Goal: Navigation & Orientation: Find specific page/section

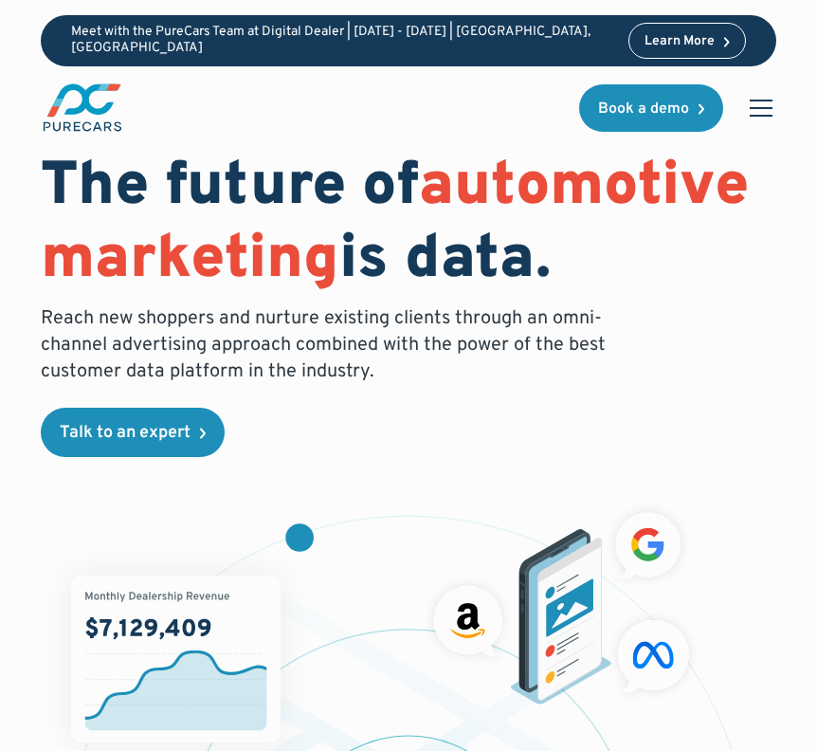
click at [762, 97] on div "menu" at bounding box center [760, 107] width 45 height 45
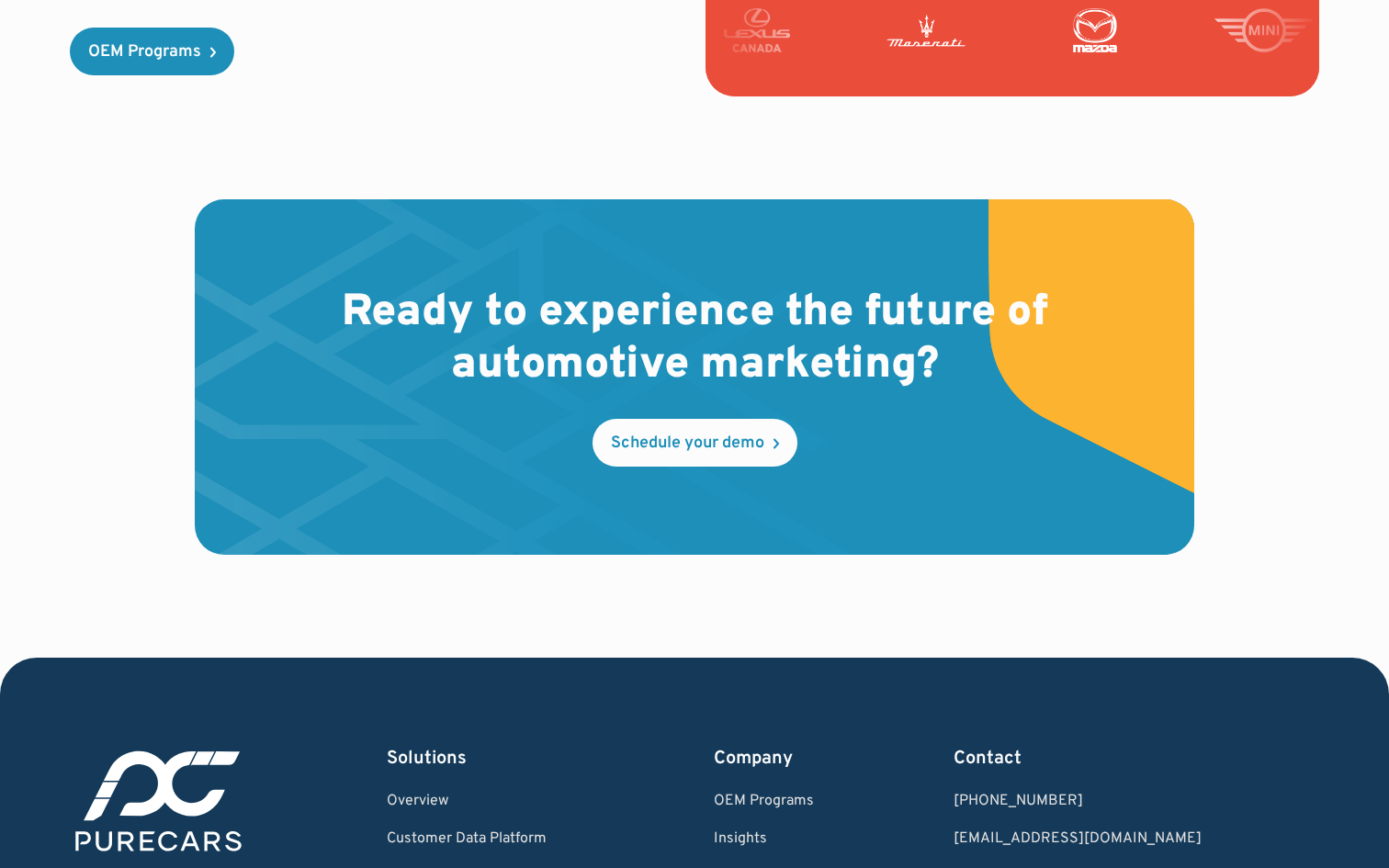
scroll to position [5458, 0]
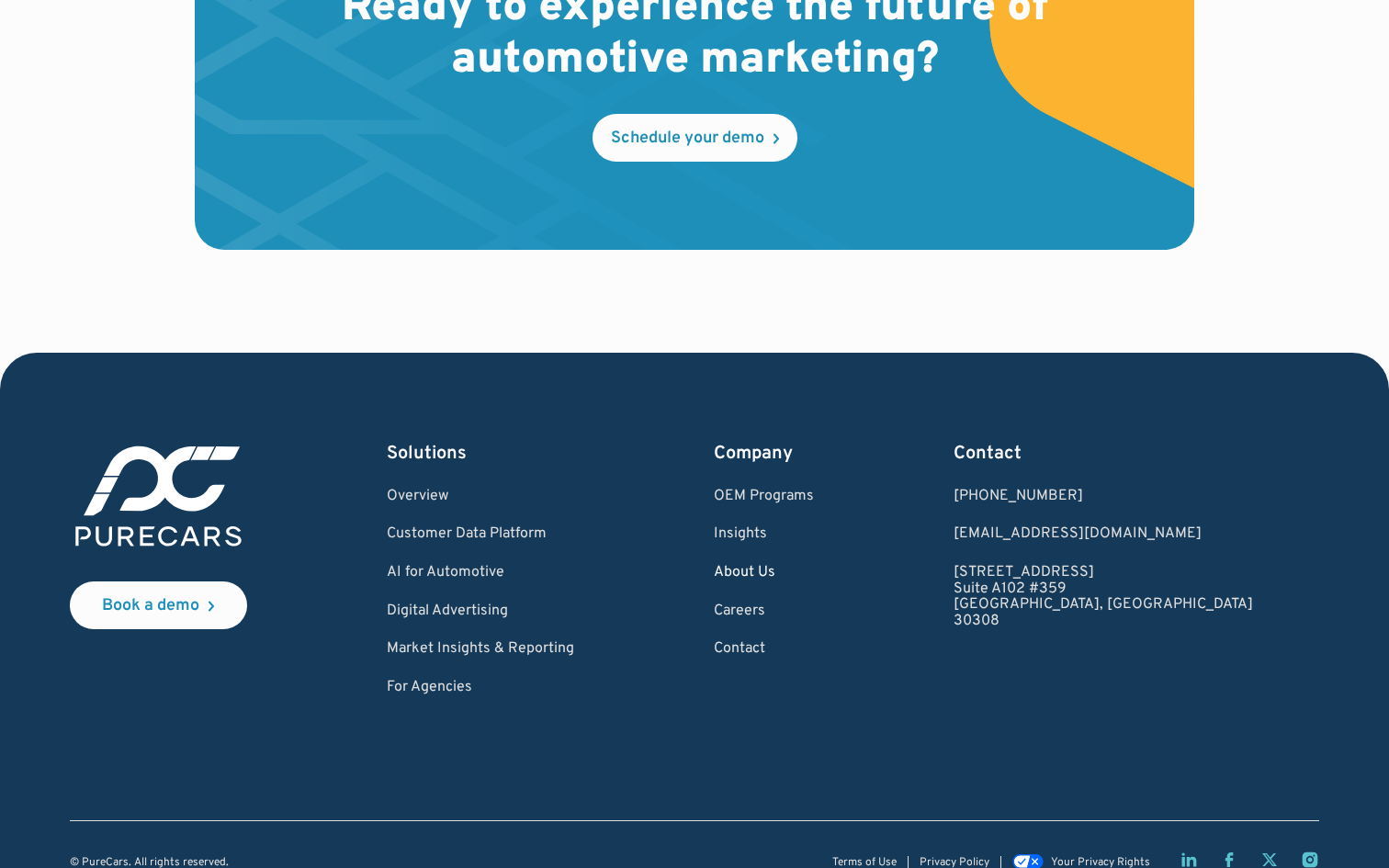
click at [791, 565] on link "About Us" at bounding box center [763, 573] width 100 height 16
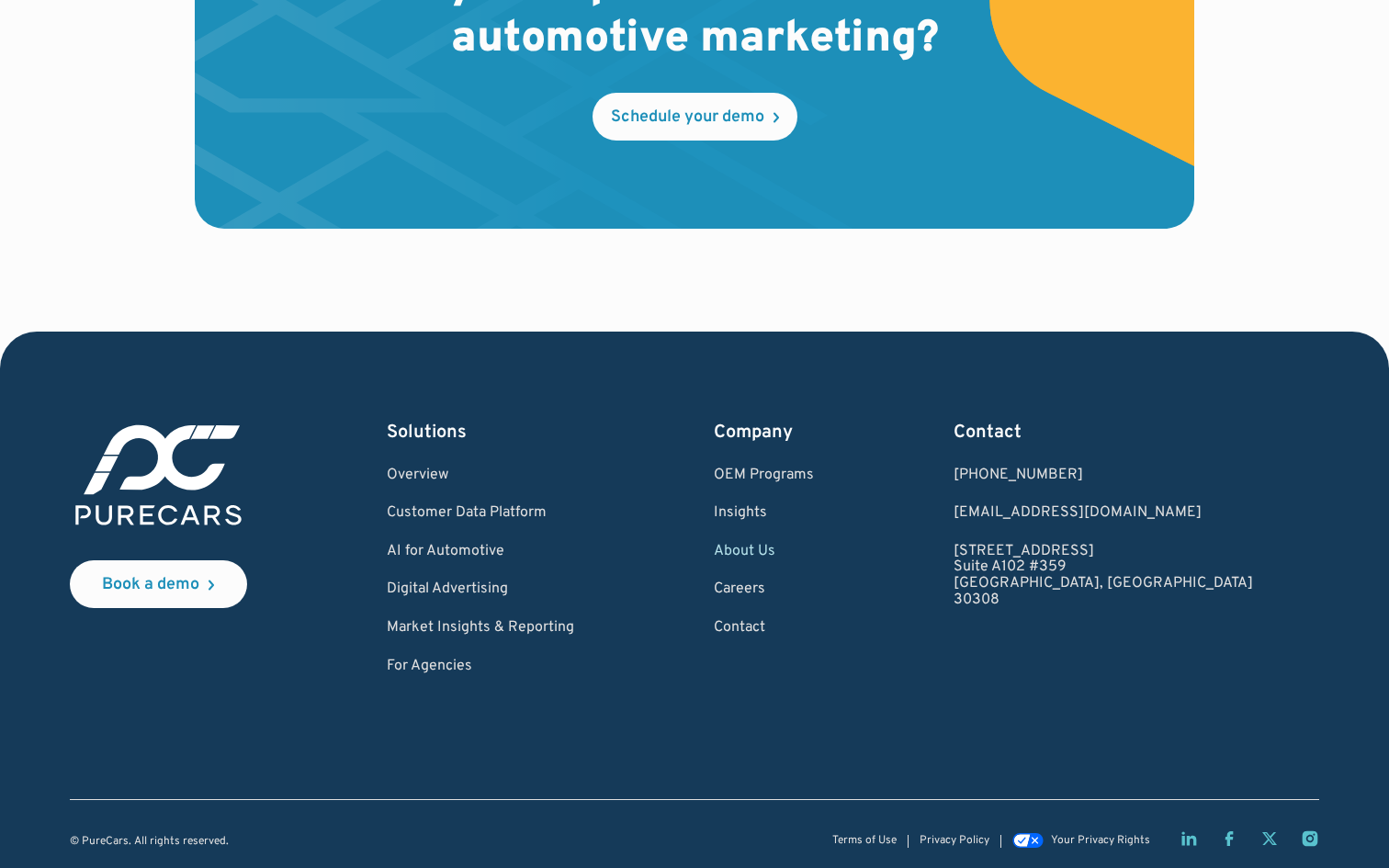
scroll to position [5228, 0]
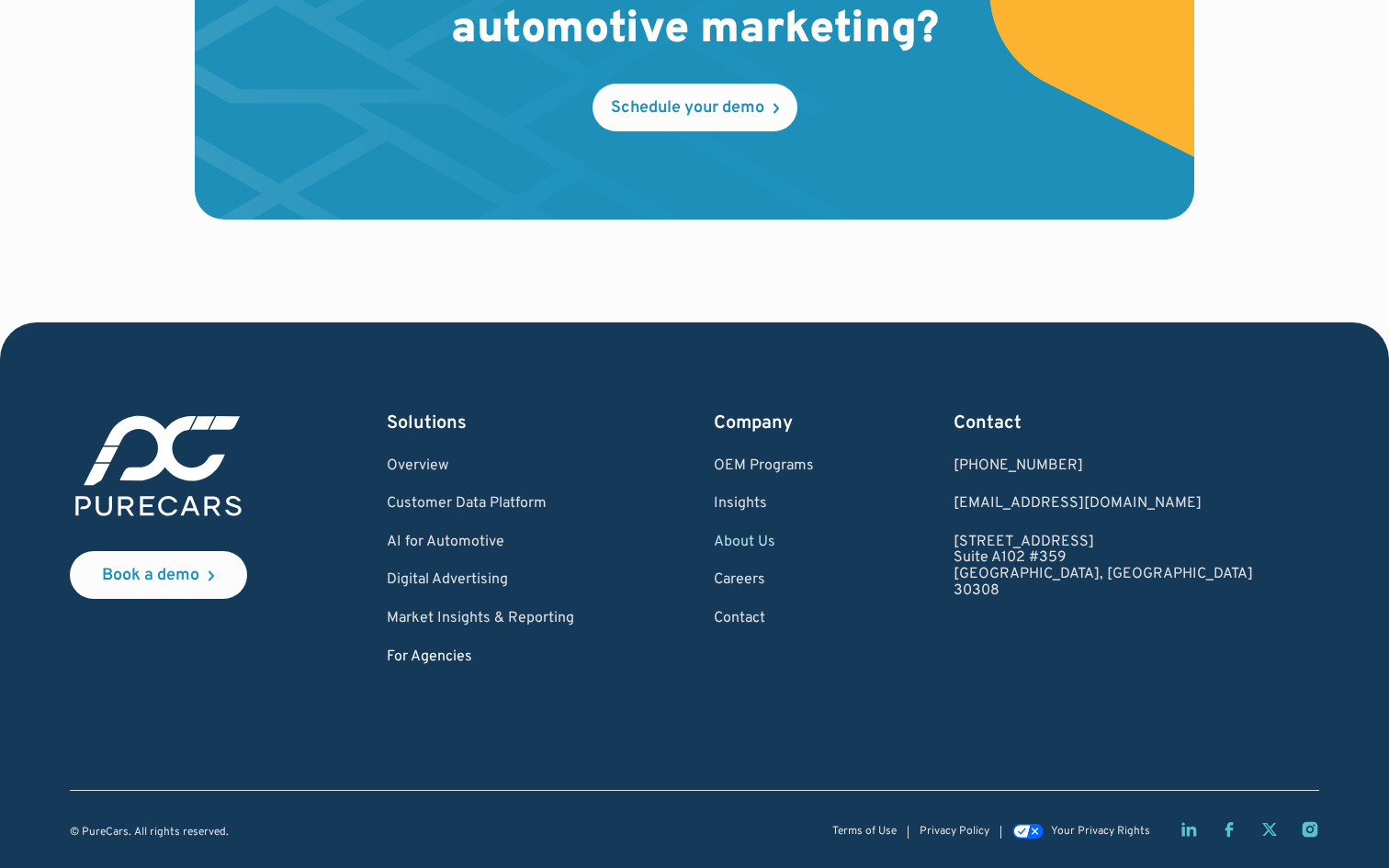
click at [492, 658] on link "For Agencies" at bounding box center [480, 657] width 187 height 16
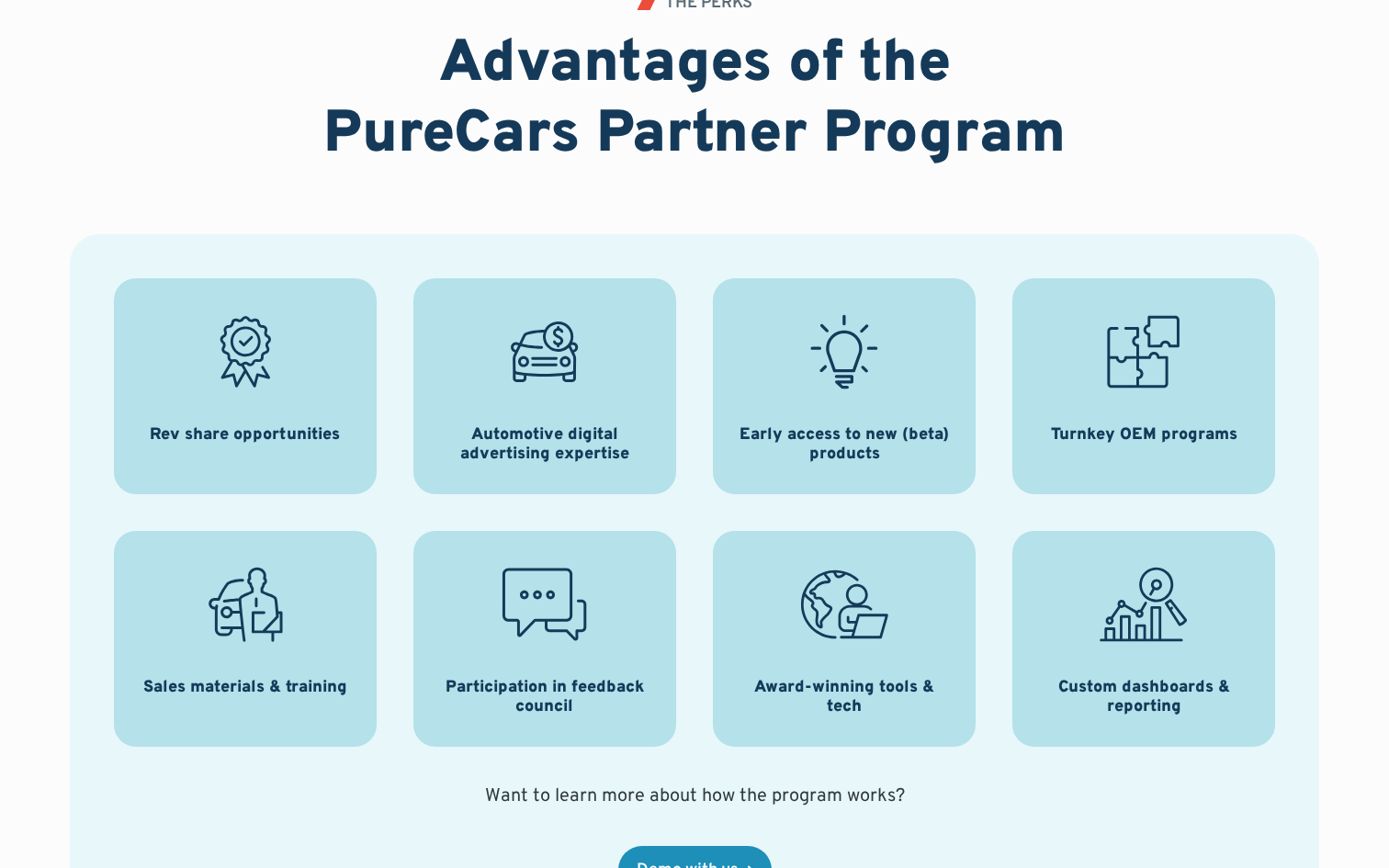
scroll to position [2241, 0]
